Goal: Find specific page/section: Find specific page/section

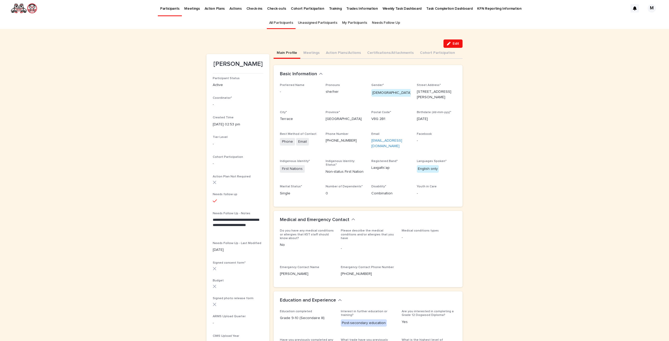
click at [289, 21] on link "All Participants" at bounding box center [281, 23] width 24 height 12
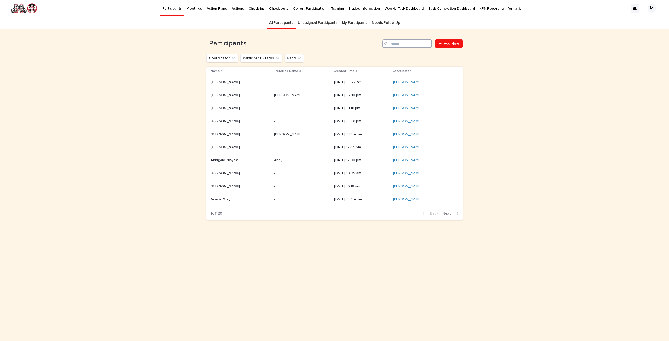
click at [415, 44] on input "Search" at bounding box center [407, 43] width 50 height 8
type input "******"
click at [451, 211] on button "Next" at bounding box center [451, 213] width 22 height 5
